Goal: Information Seeking & Learning: Compare options

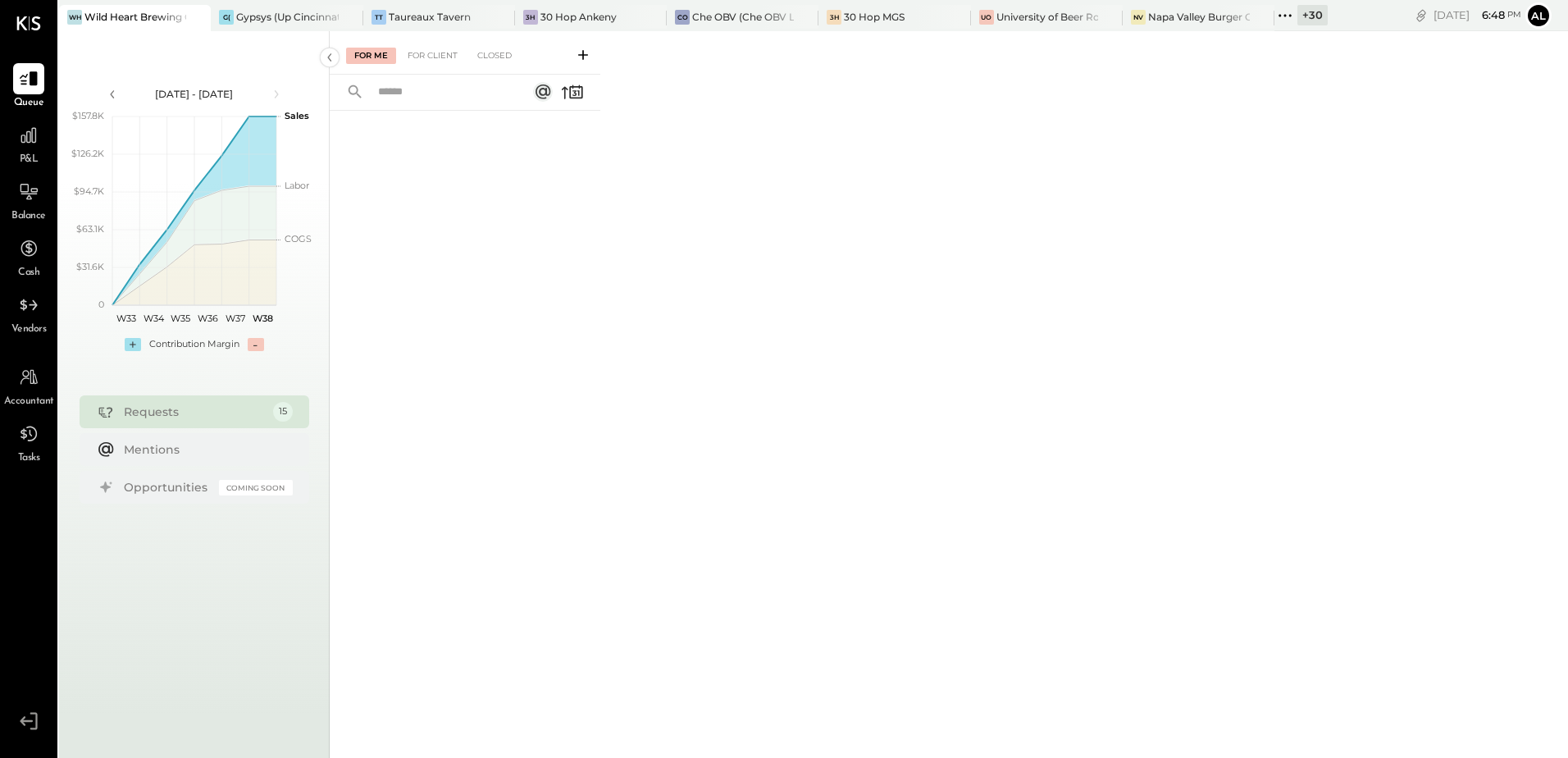
click at [1285, 15] on icon at bounding box center [1285, 15] width 22 height 22
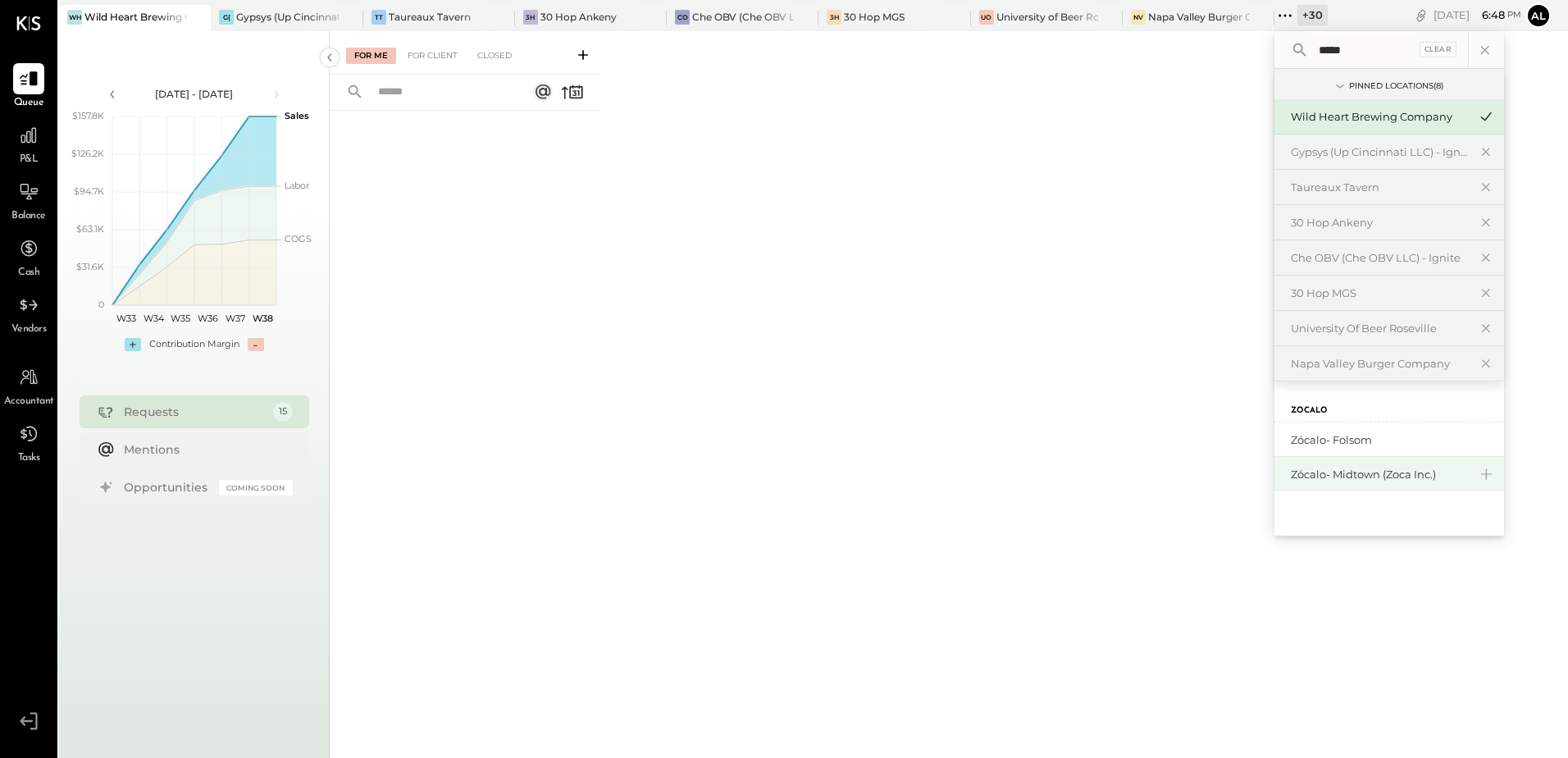
type input "*****"
click at [1421, 471] on div "Zócalo- Midtown (Zoca Inc.)" at bounding box center [1380, 474] width 178 height 15
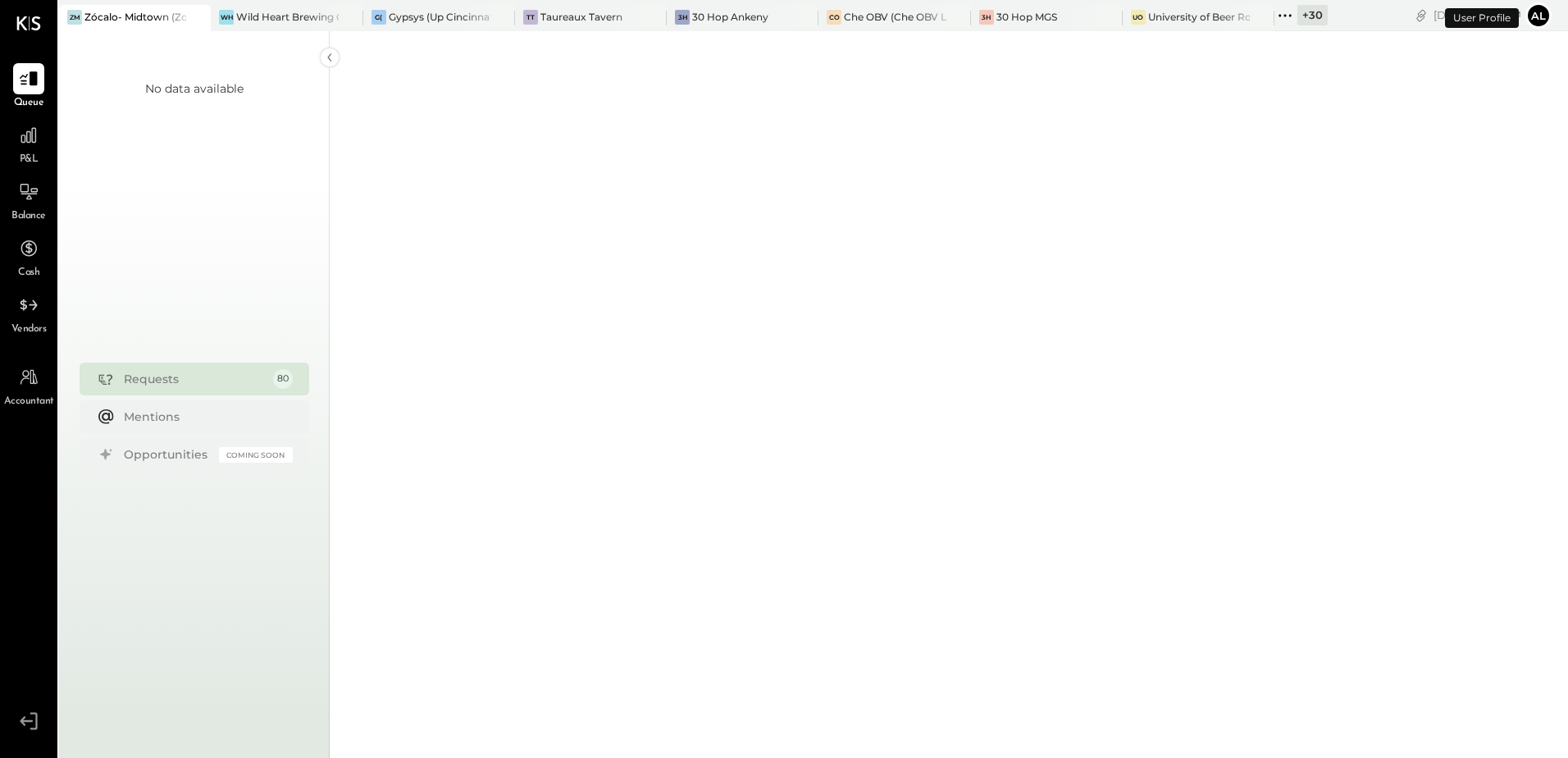
click at [37, 153] on span "P&L" at bounding box center [29, 160] width 19 height 15
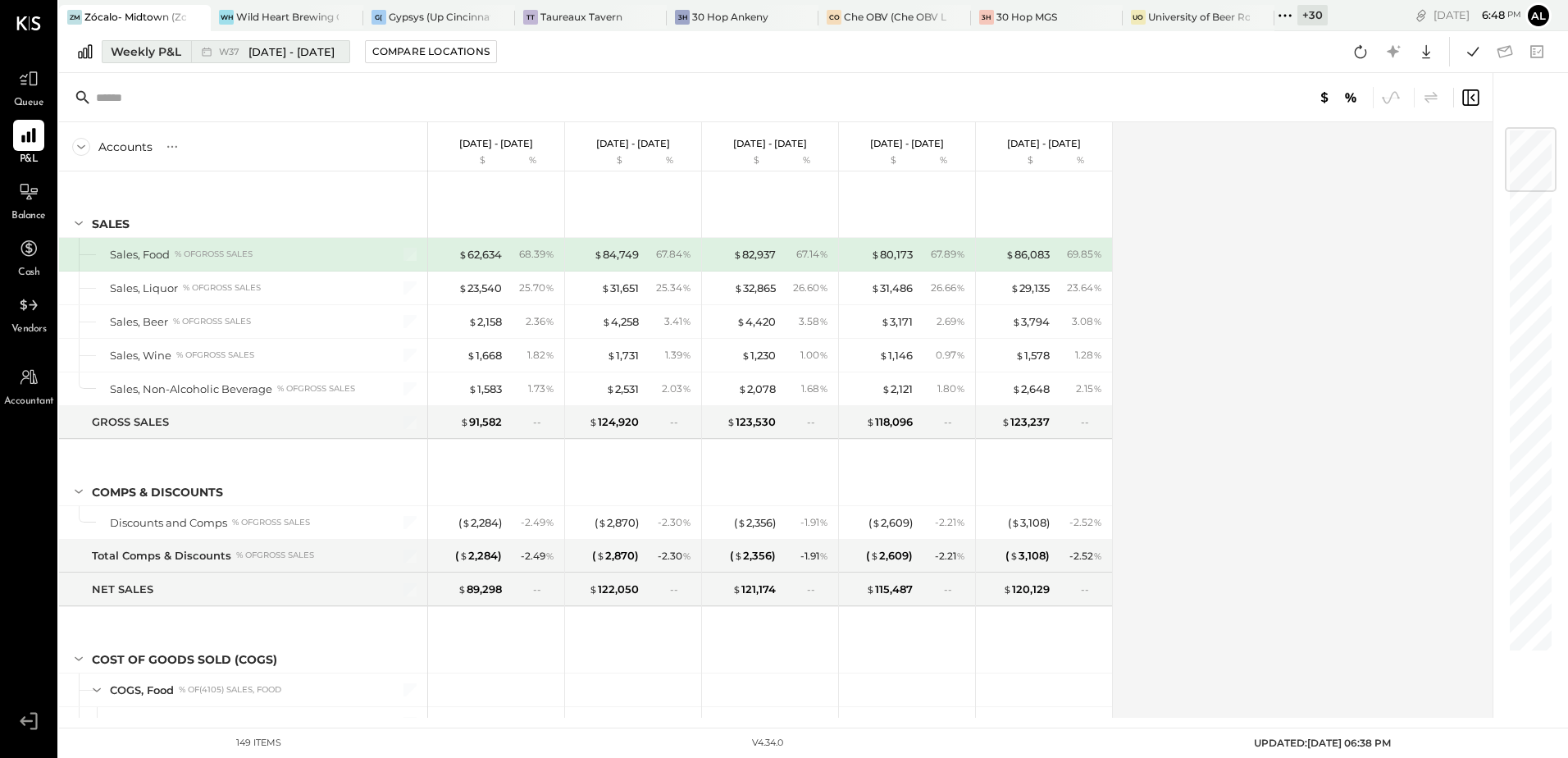
click at [109, 56] on button "Weekly P&L W37 [DATE] - [DATE]" at bounding box center [226, 52] width 248 height 23
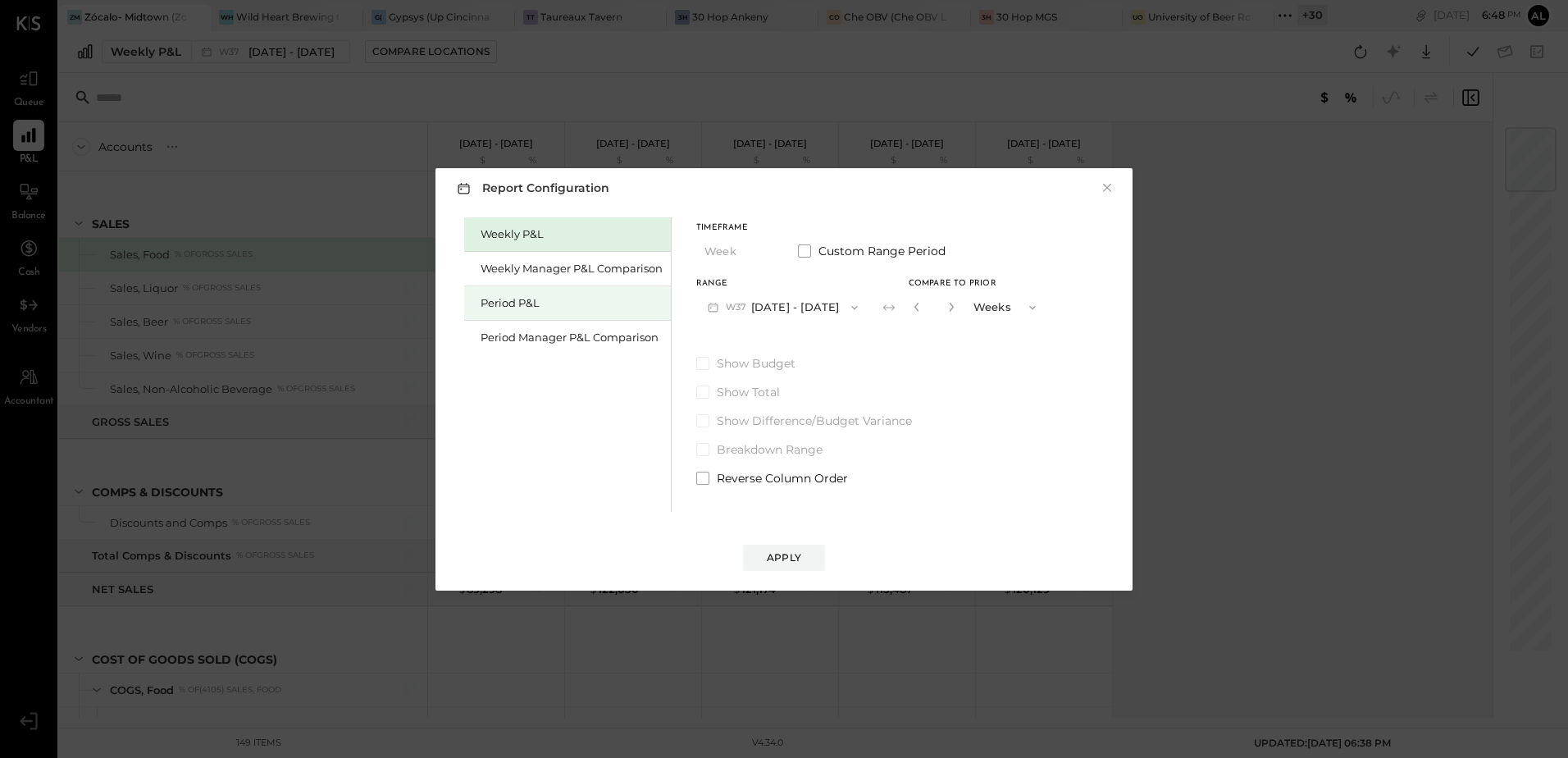
drag, startPoint x: 498, startPoint y: 307, endPoint x: 652, endPoint y: 318, distance: 154.4
click at [499, 307] on div "Period P&L" at bounding box center [571, 303] width 182 height 15
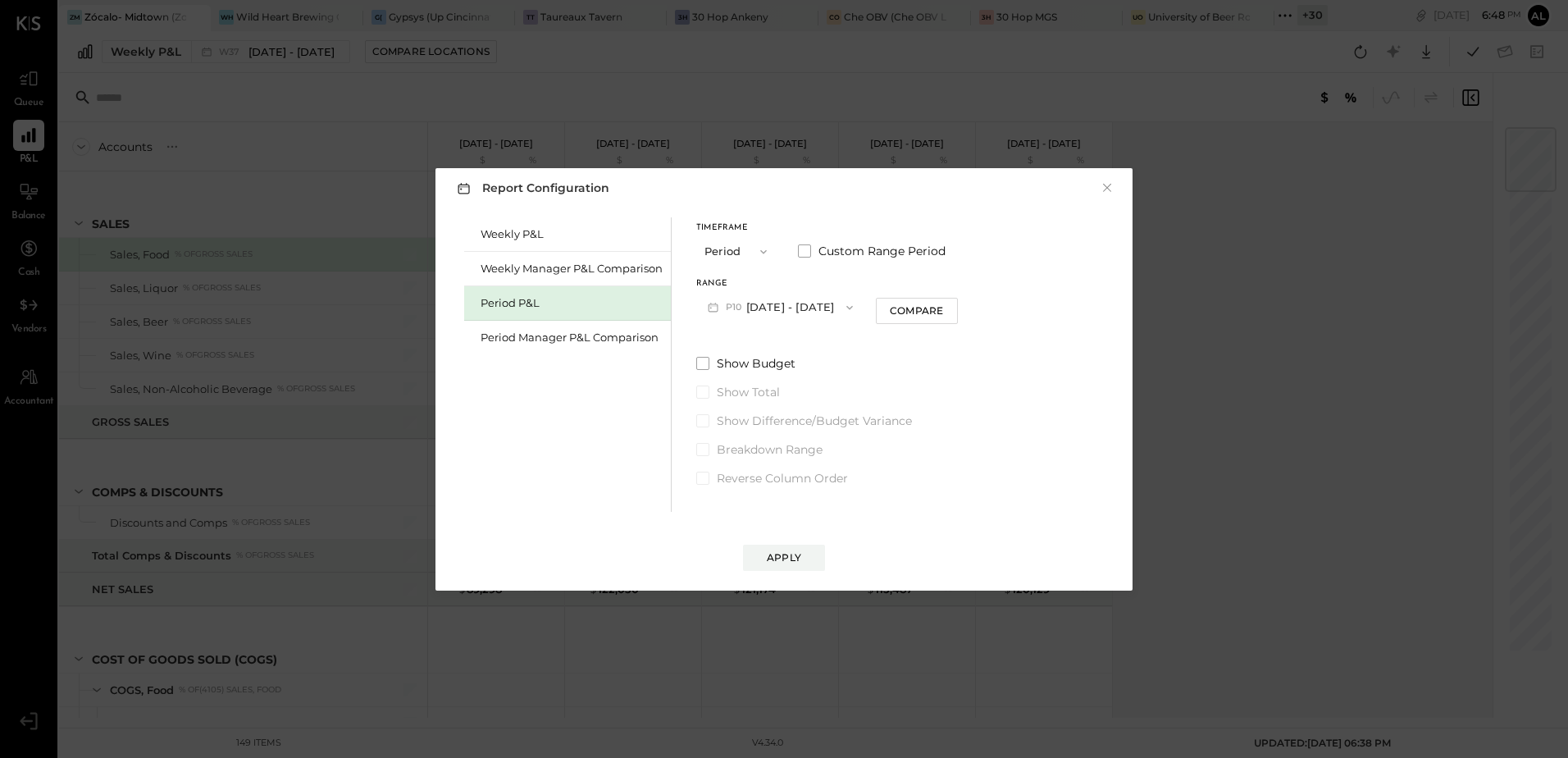
click at [856, 306] on icon "button" at bounding box center [850, 308] width 13 height 13
click at [788, 343] on span "[DATE] - [DATE]" at bounding box center [774, 343] width 77 height 14
click at [929, 316] on div "Compare" at bounding box center [919, 310] width 53 height 14
click at [954, 311] on icon "button" at bounding box center [948, 307] width 9 height 9
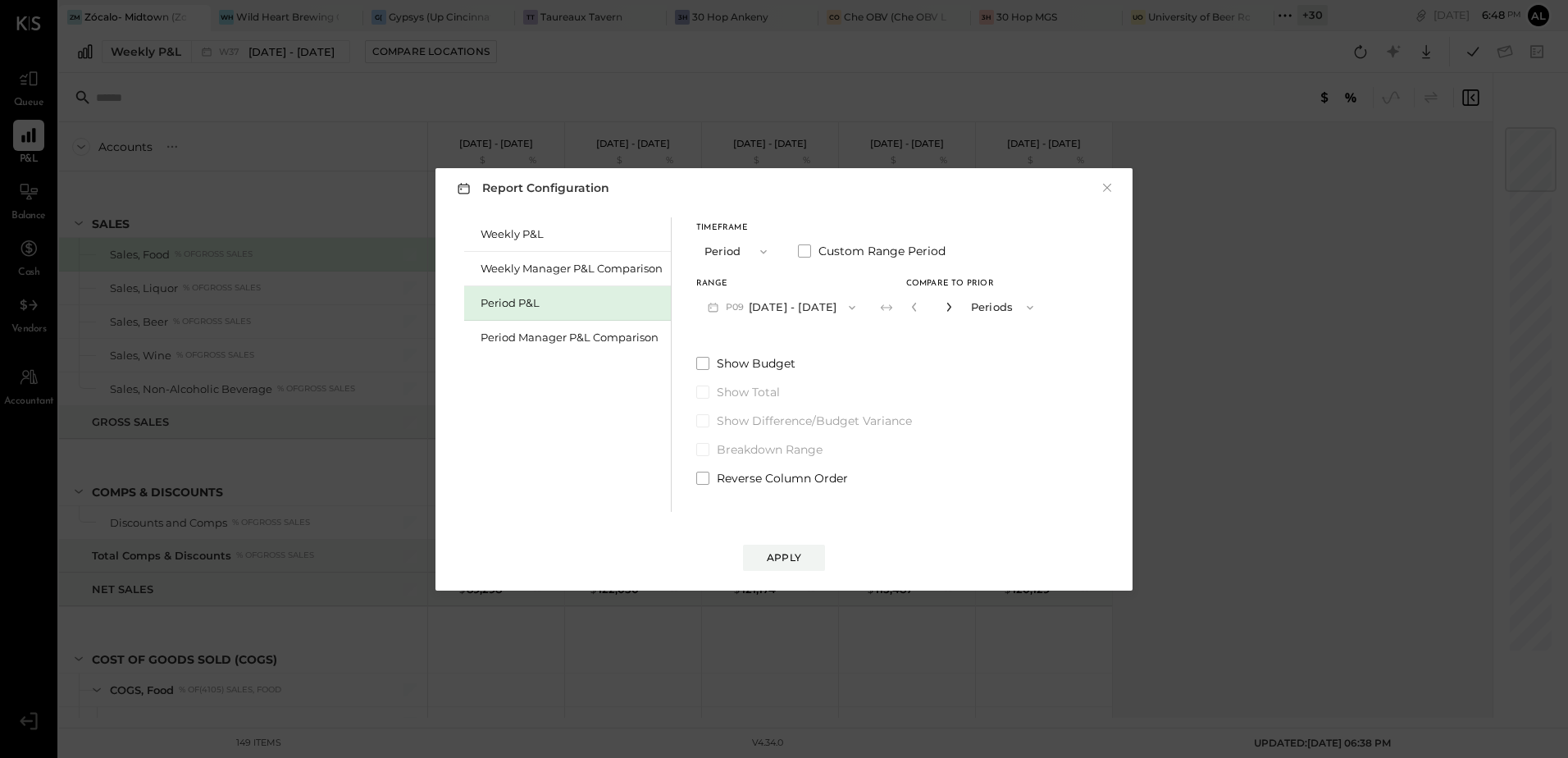
click at [954, 311] on icon "button" at bounding box center [948, 307] width 9 height 9
type input "*"
click at [809, 557] on button "Apply" at bounding box center [784, 559] width 82 height 26
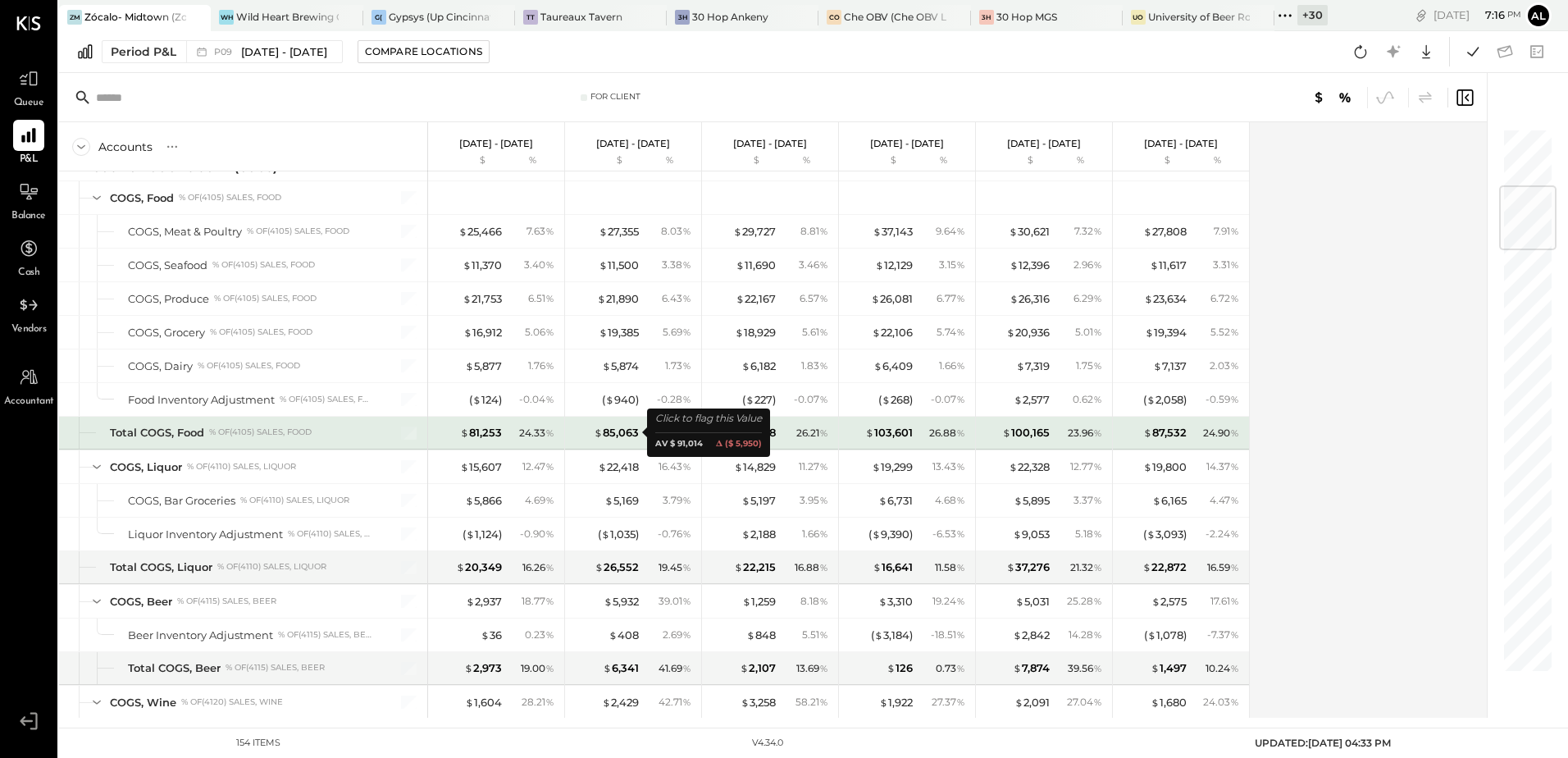
scroll to position [2936, 0]
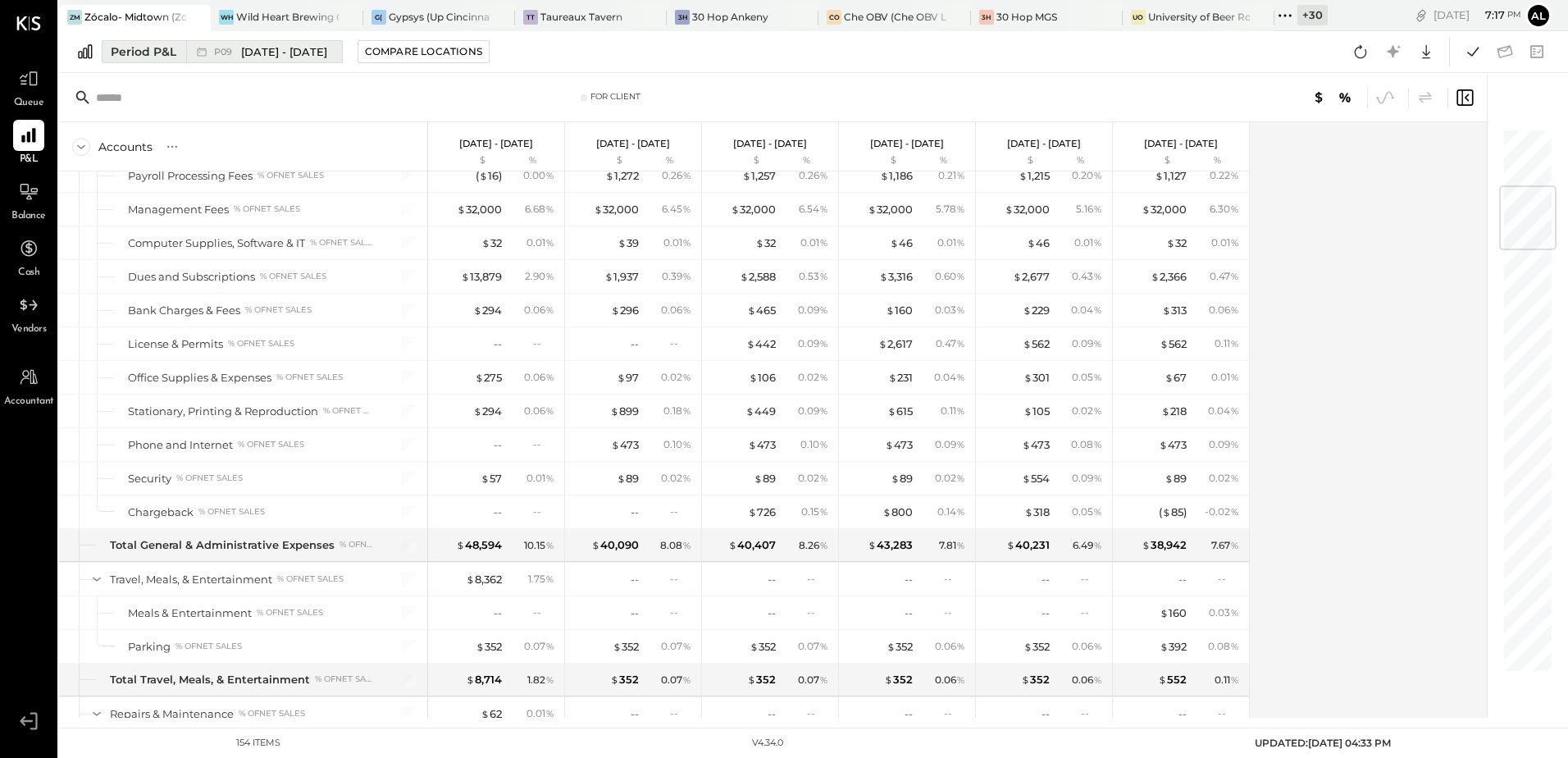
click at [241, 49] on span "[DATE] - [DATE]" at bounding box center [283, 52] width 86 height 15
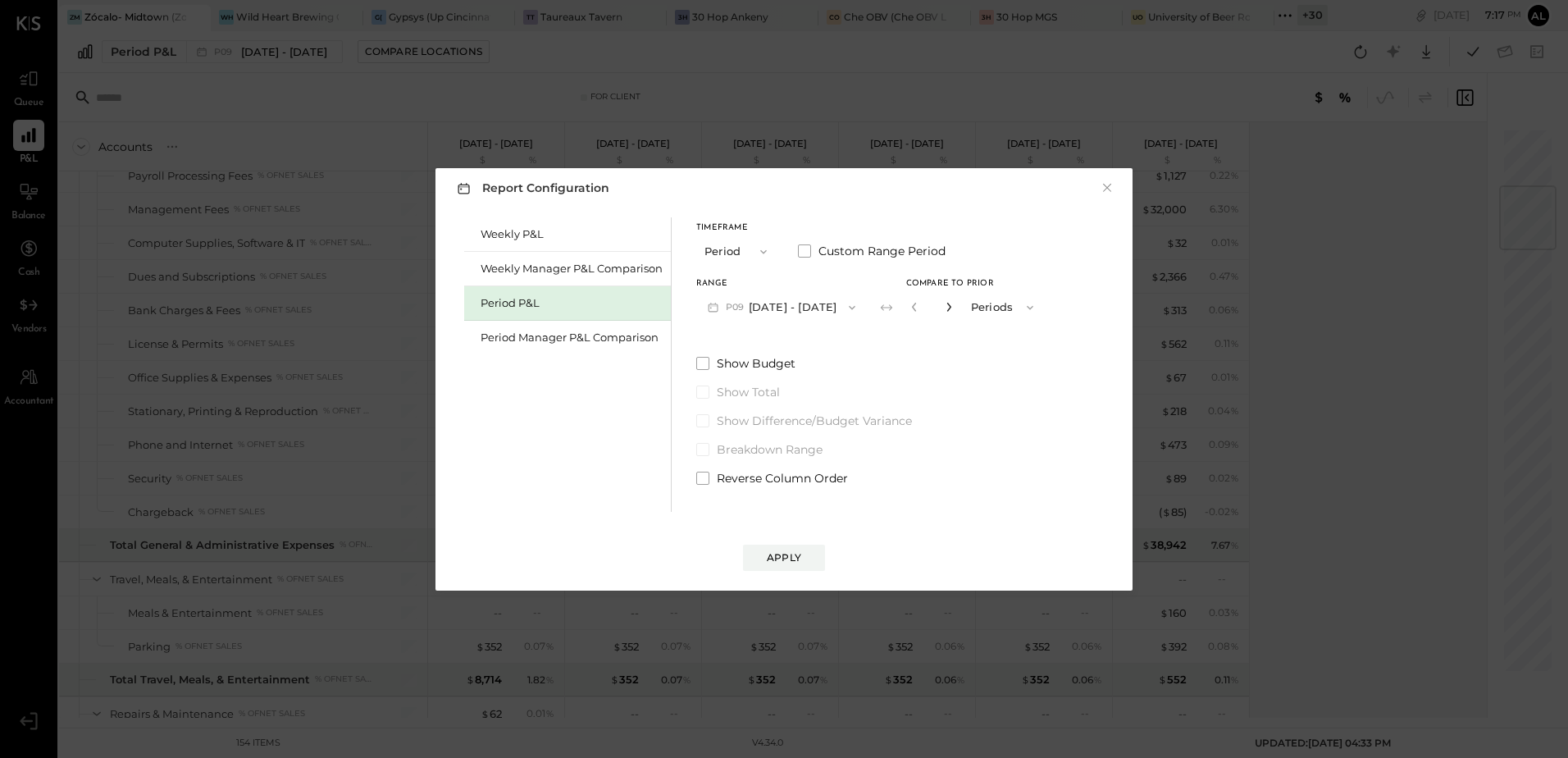
click at [954, 310] on icon "button" at bounding box center [948, 307] width 9 height 9
type input "*"
click at [817, 551] on button "Apply" at bounding box center [784, 559] width 82 height 26
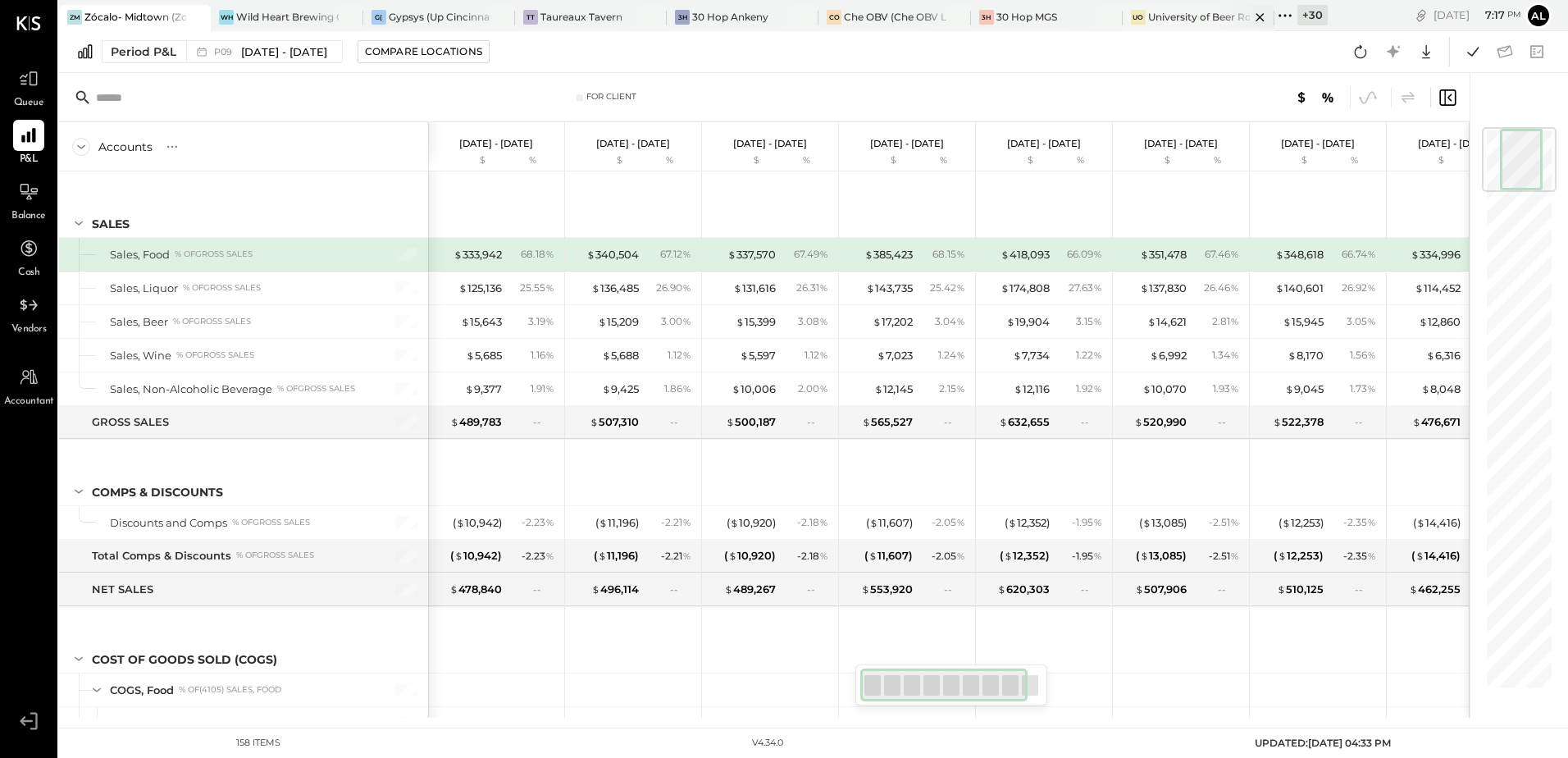
scroll to position [3037, 0]
click at [1041, 60] on div "Period P&L P09 Aug 11 - Sep 7, 2025 Compare Locations Google Sheets Excel" at bounding box center [814, 52] width 1509 height 42
